Goal: Navigation & Orientation: Go to known website

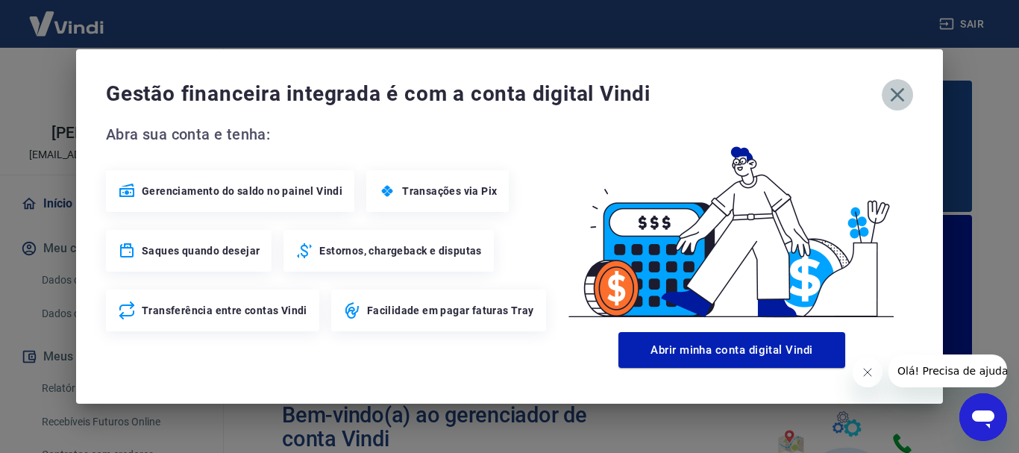
click at [899, 103] on icon "button" at bounding box center [897, 95] width 24 height 24
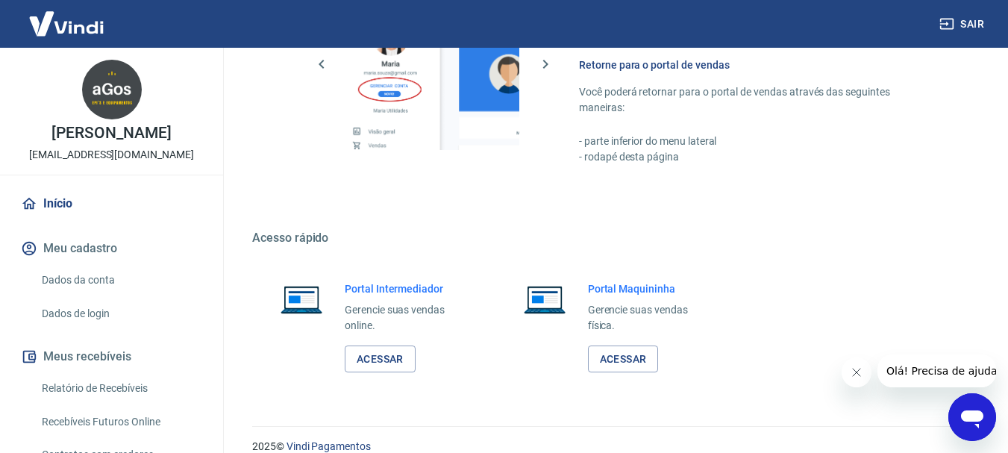
scroll to position [1044, 0]
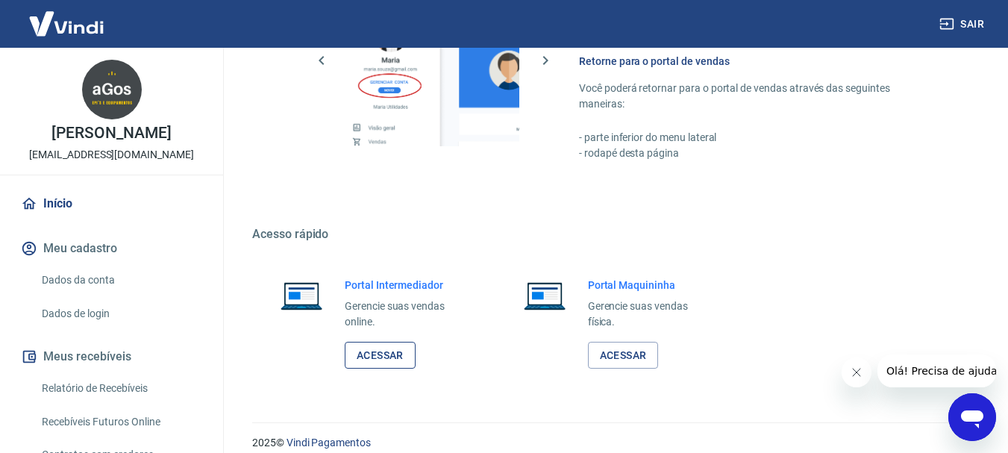
click at [363, 363] on link "Acessar" at bounding box center [380, 356] width 71 height 28
